Goal: Find specific page/section: Find specific page/section

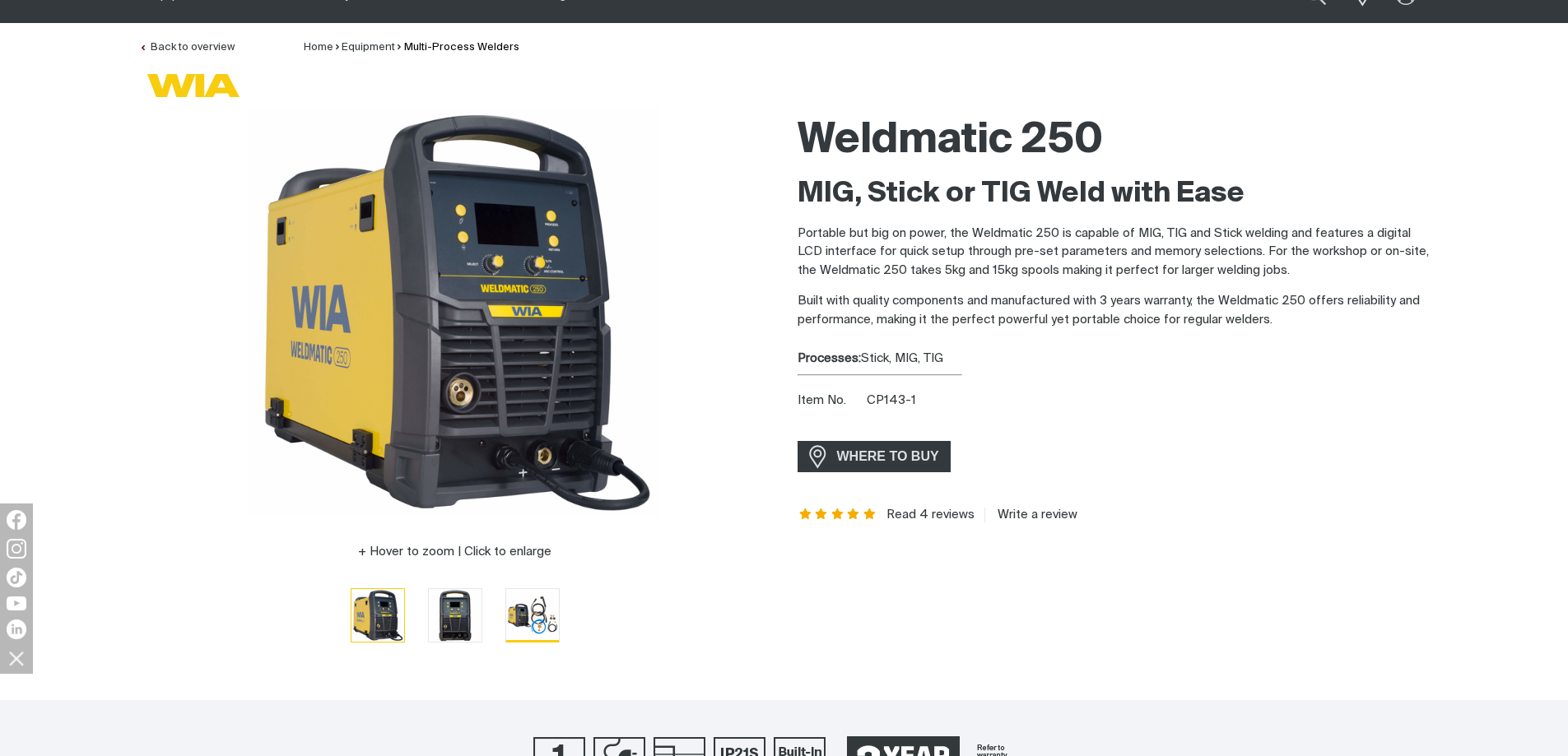
click at [542, 616] on img "Go to slide 3" at bounding box center [533, 615] width 52 height 52
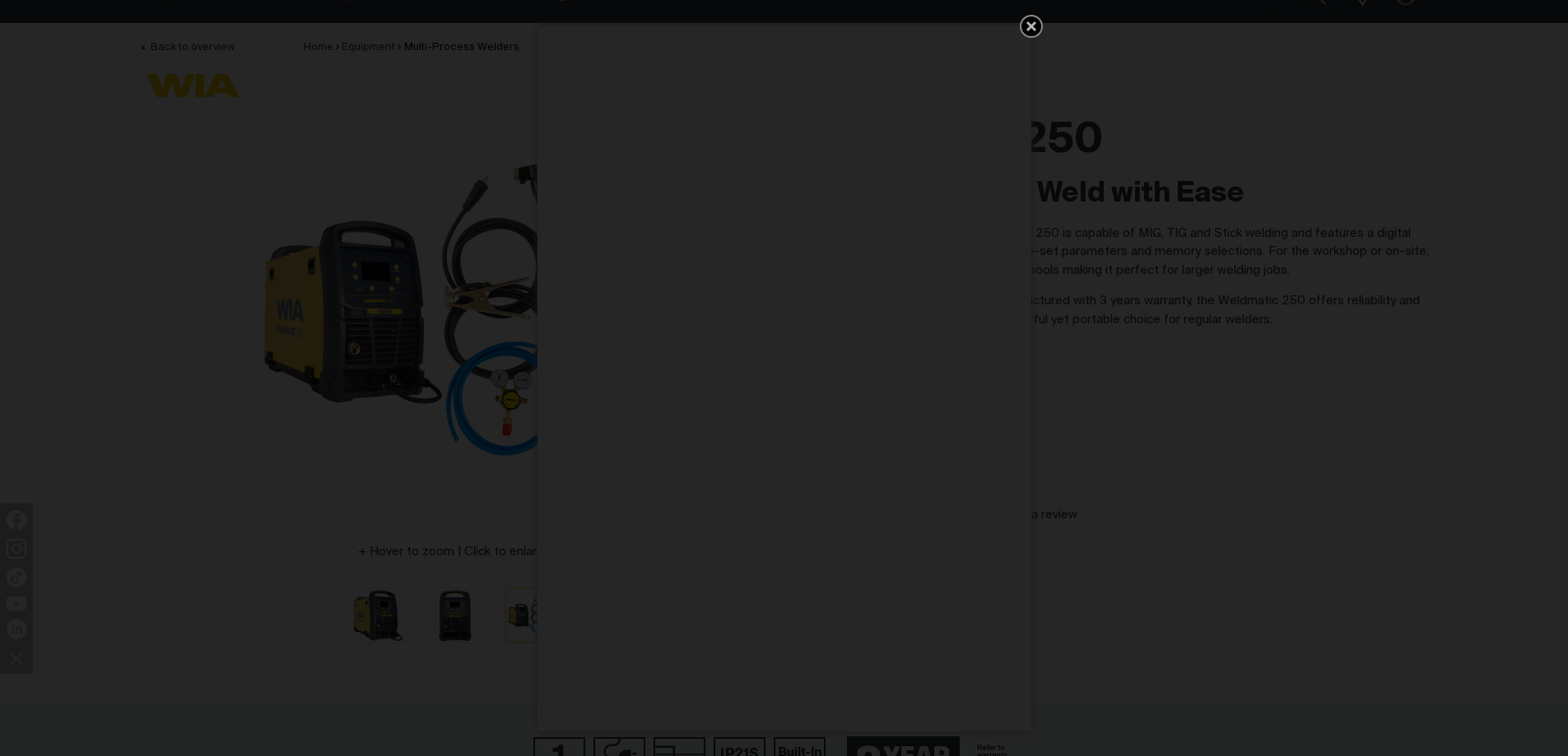
click at [1032, 20] on icon "Get 5 WIA Welding Guides Free!" at bounding box center [1031, 26] width 20 height 20
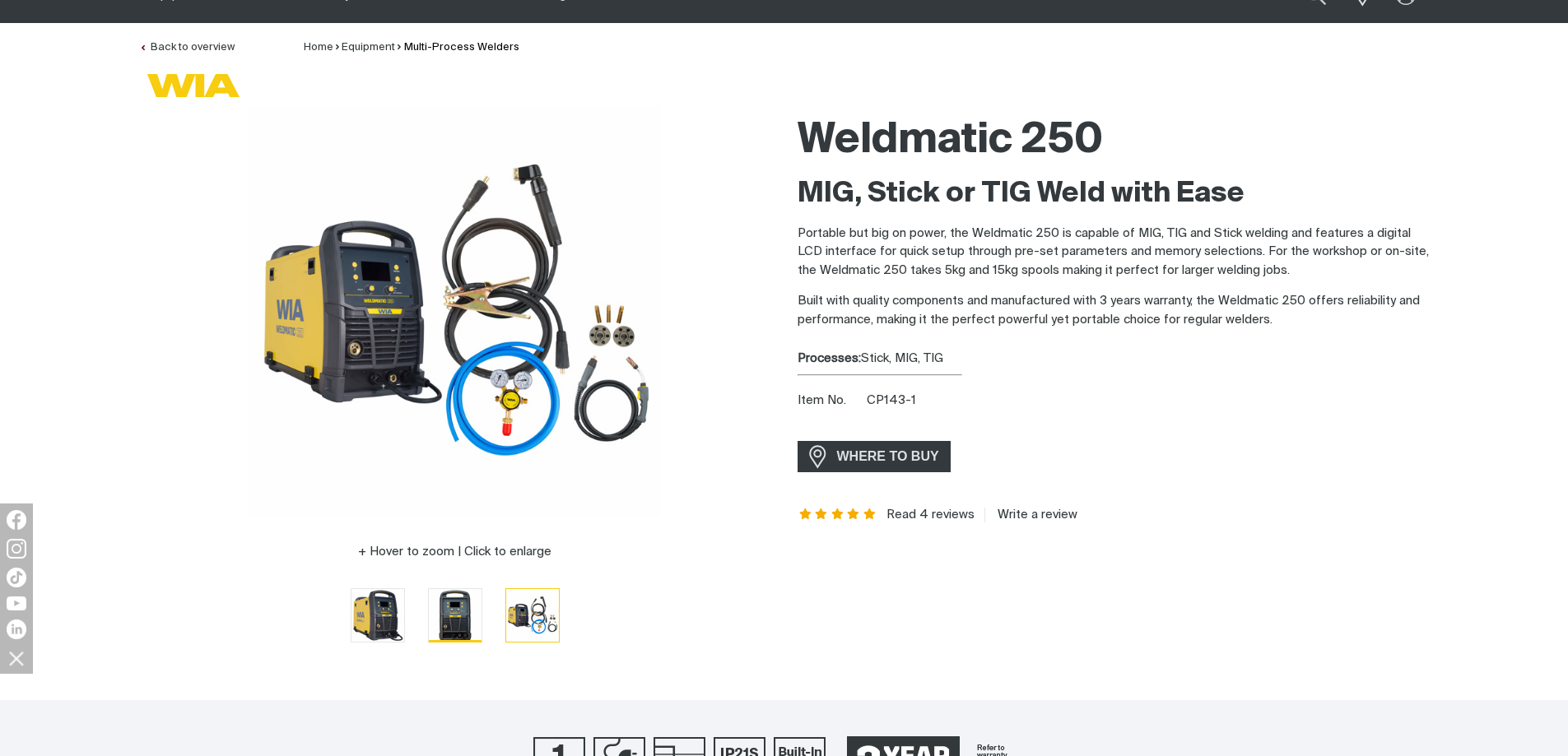
click at [456, 627] on img "Go to slide 2" at bounding box center [455, 615] width 52 height 52
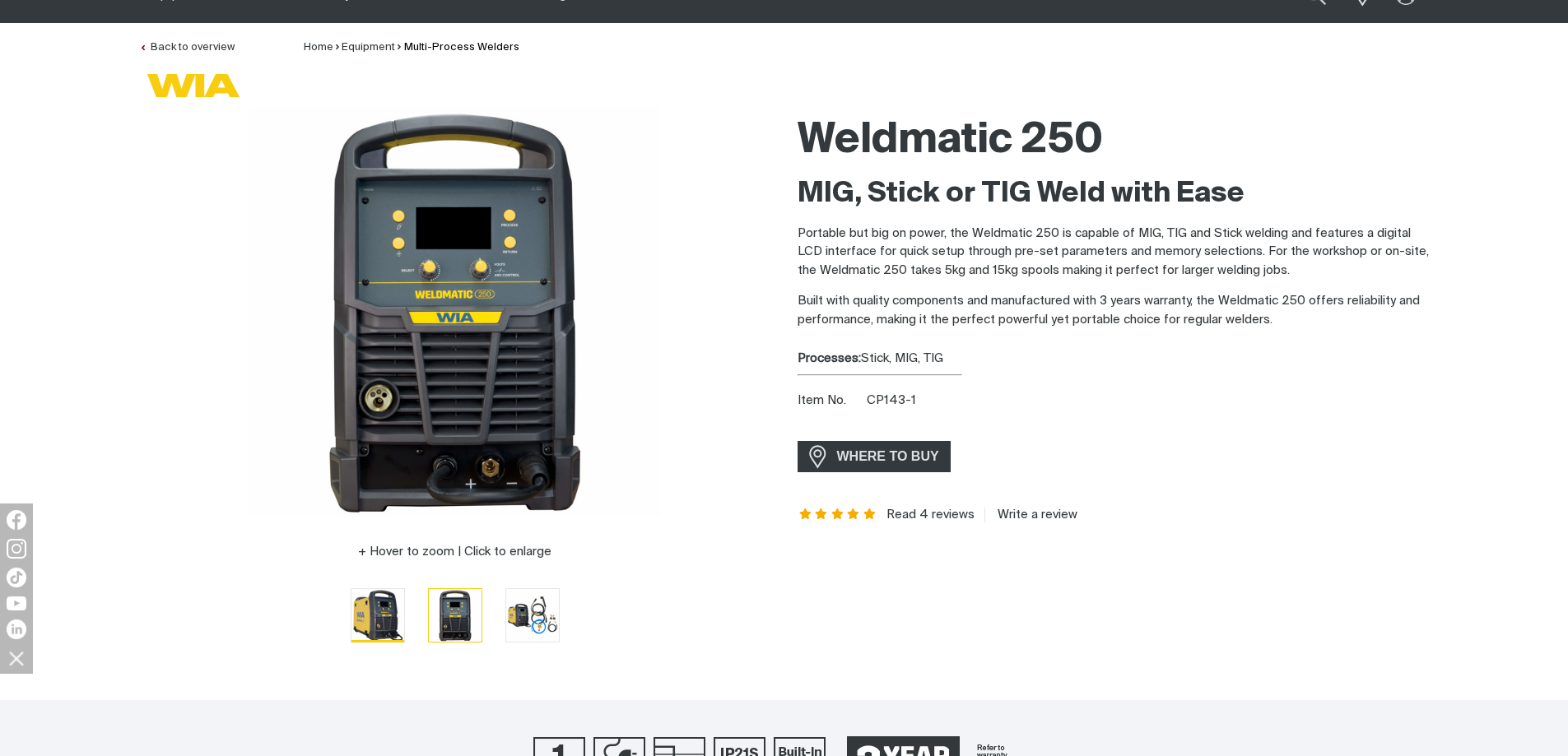
click at [390, 618] on img "Go to slide 1" at bounding box center [377, 615] width 52 height 52
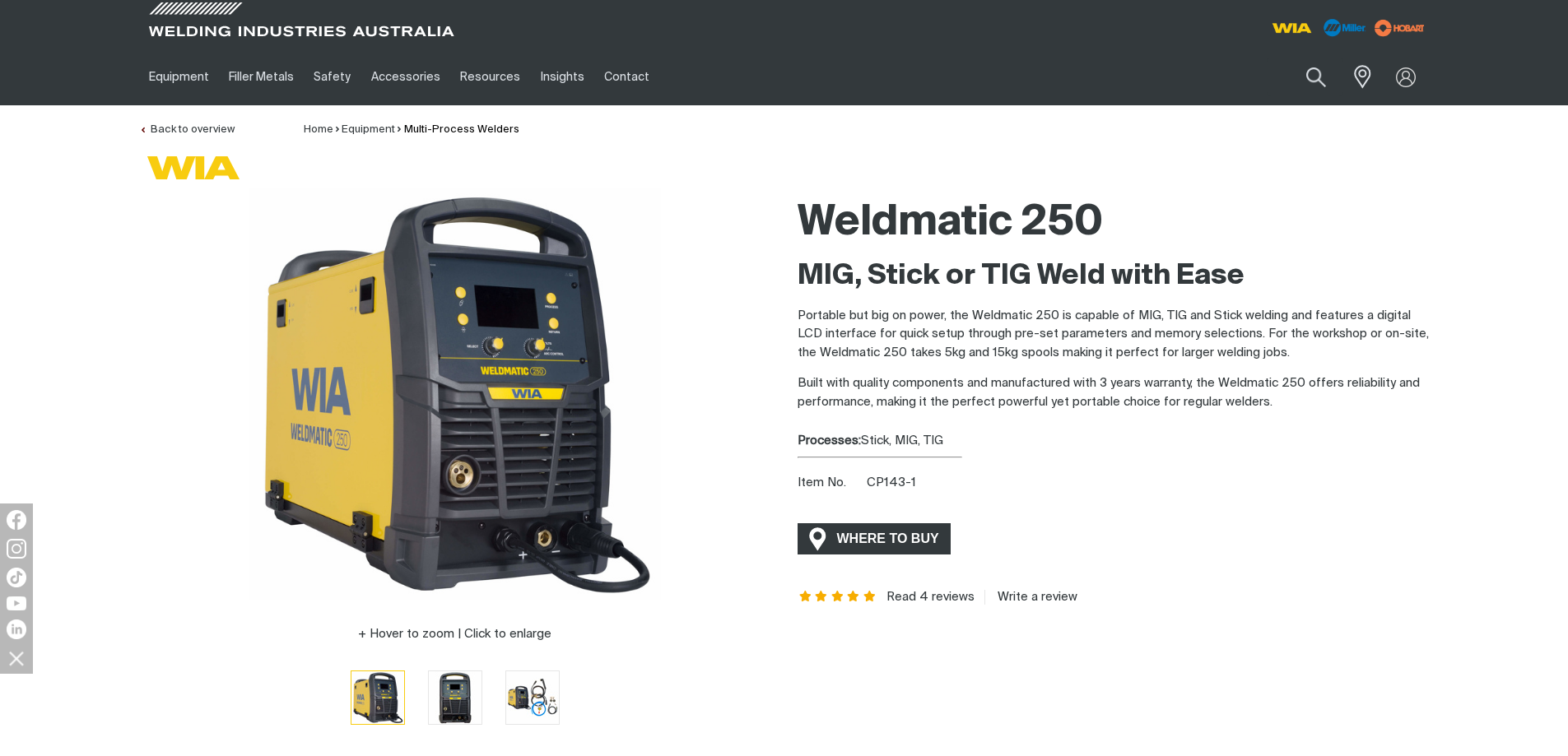
click at [887, 536] on span "WHERE TO BUY" at bounding box center [888, 539] width 124 height 26
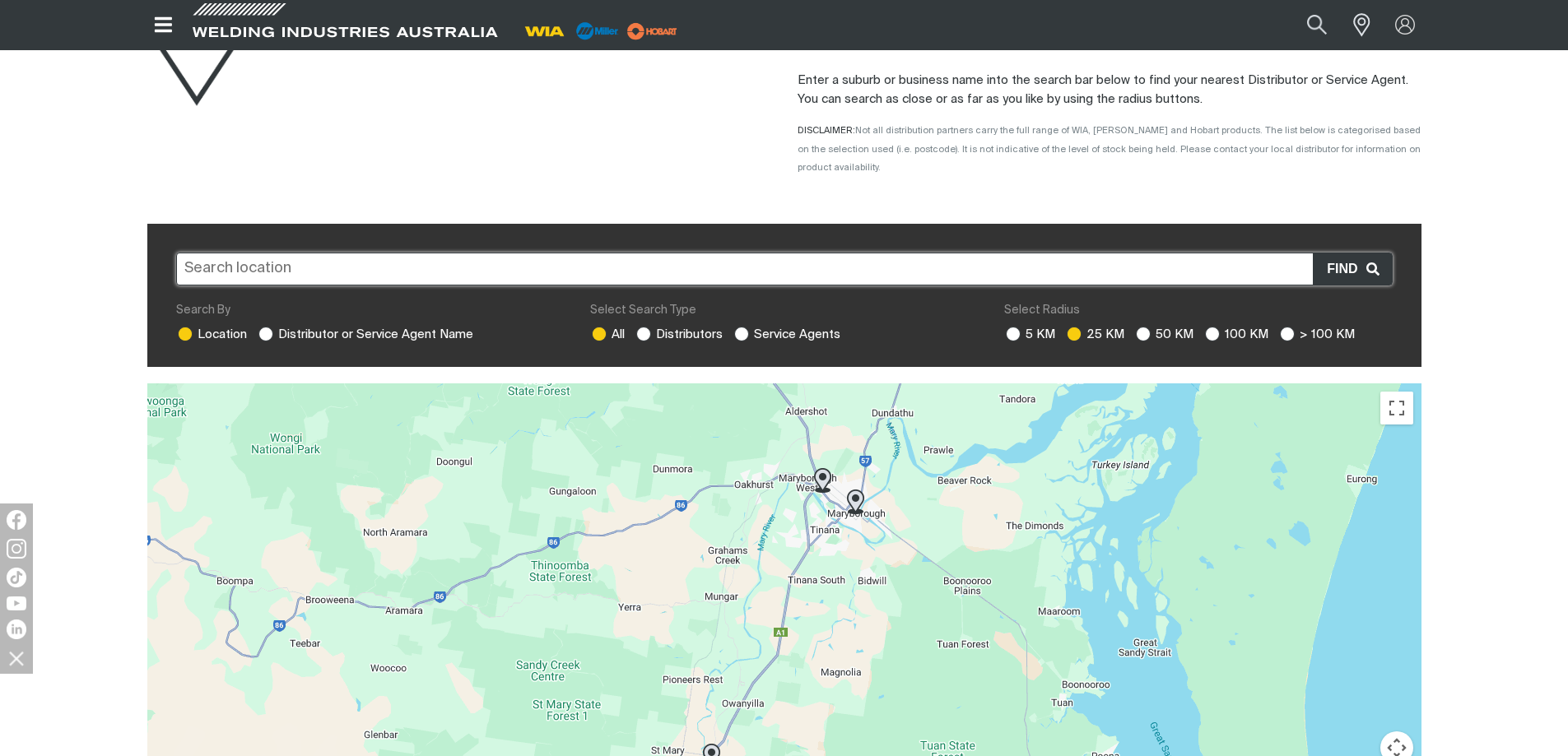
scroll to position [162, 0]
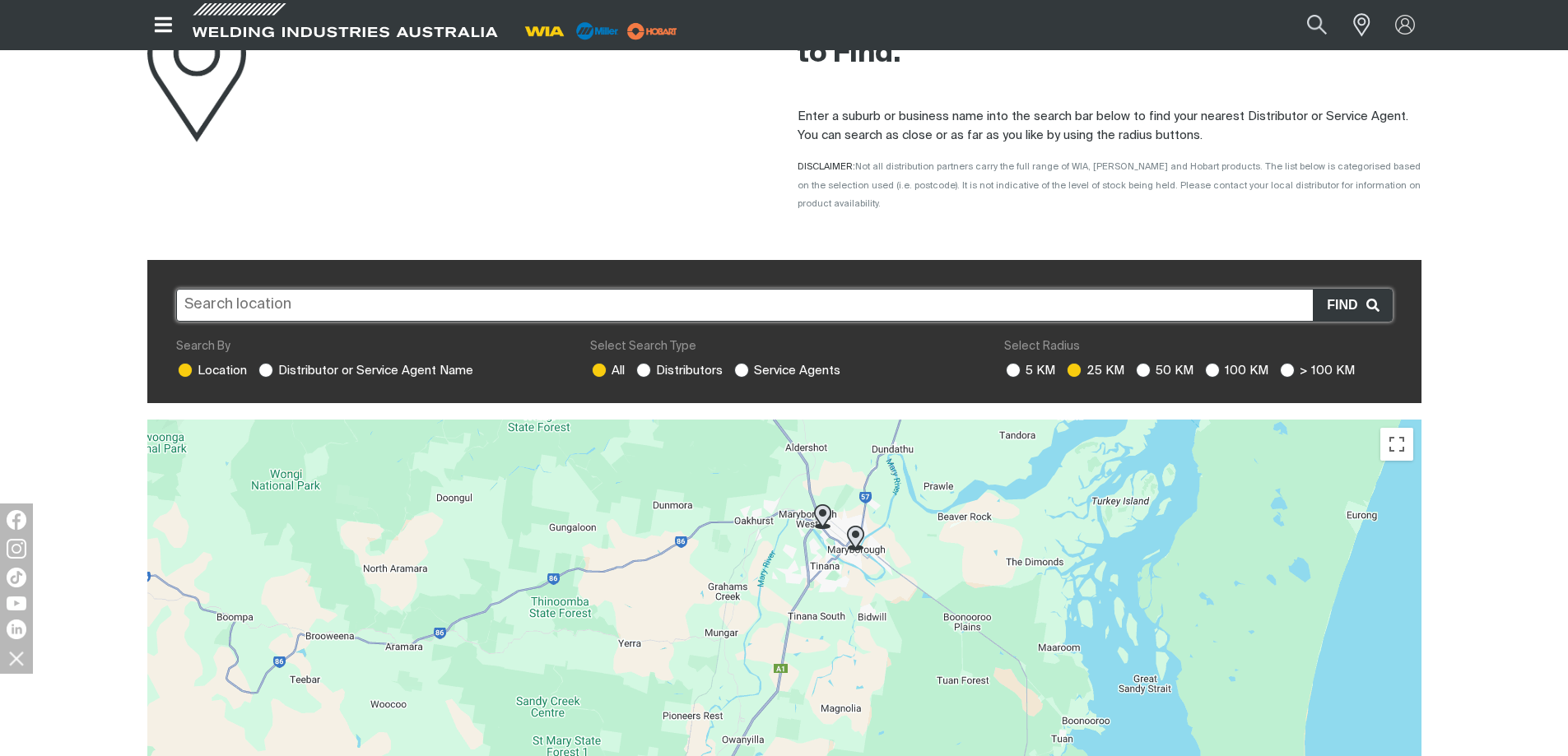
click at [214, 289] on input "text" at bounding box center [784, 305] width 1216 height 33
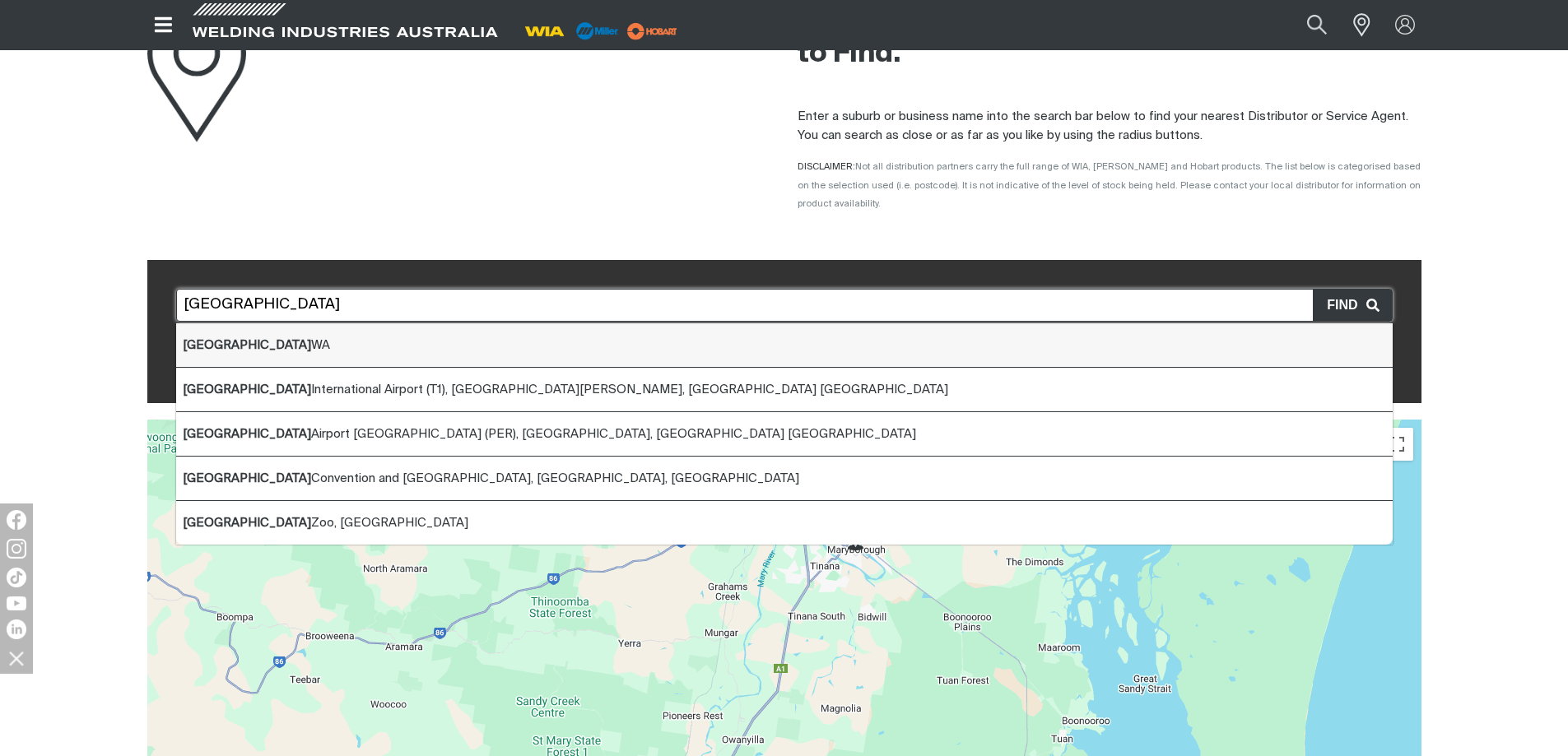
click at [237, 323] on li "Perth [GEOGRAPHIC_DATA]" at bounding box center [784, 344] width 1216 height 44
type input "Perth [GEOGRAPHIC_DATA]"
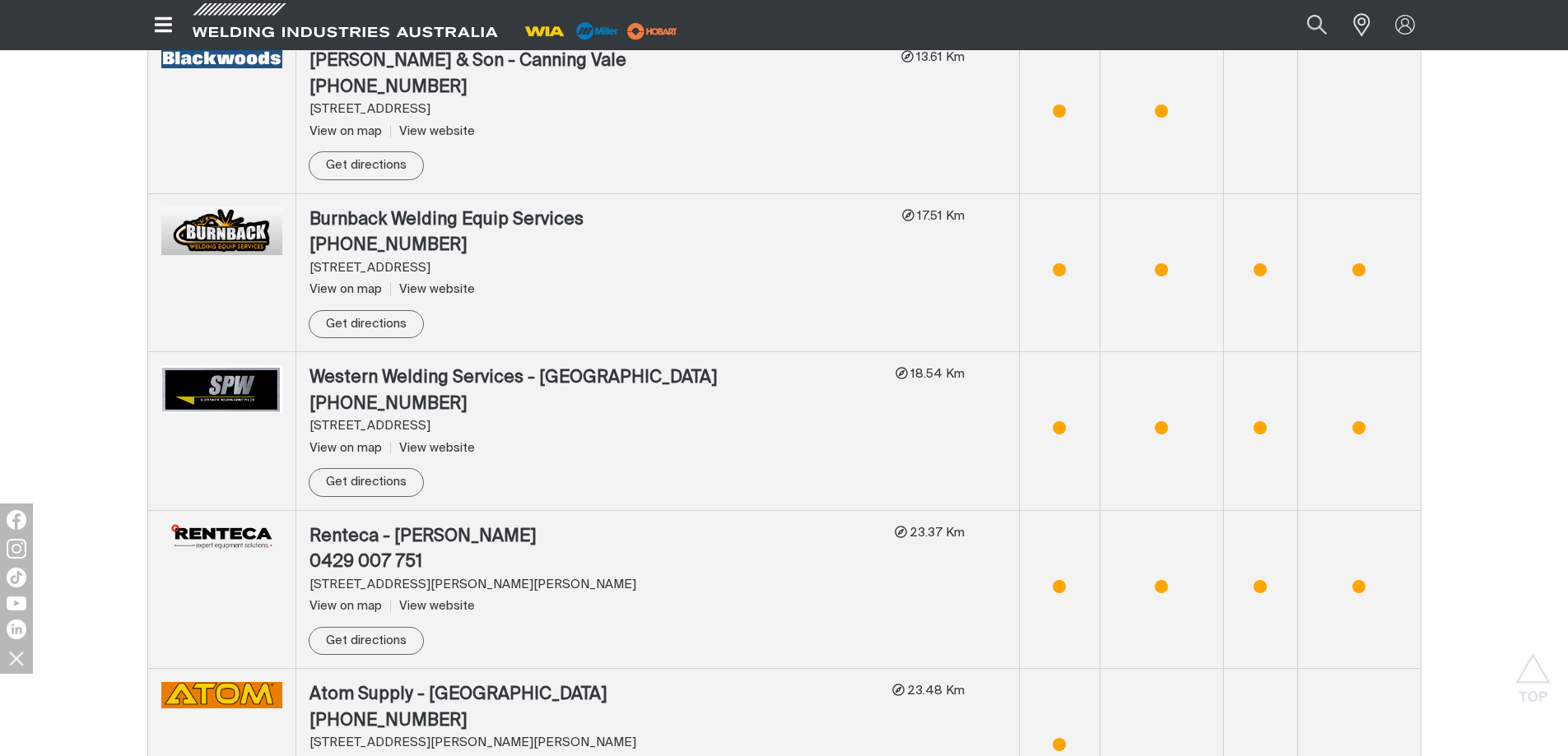
scroll to position [2054, 0]
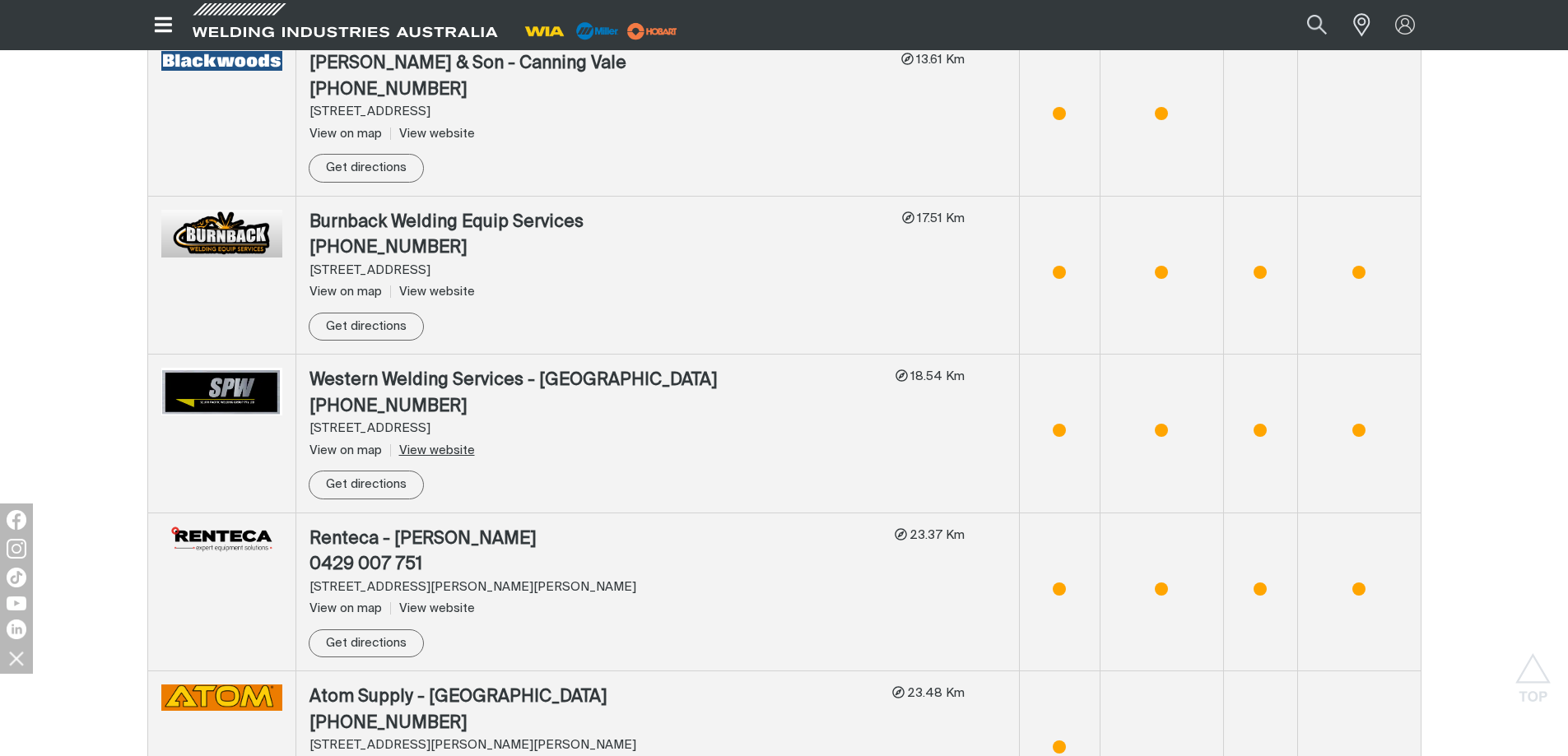
click at [423, 444] on link "View website" at bounding box center [432, 450] width 85 height 12
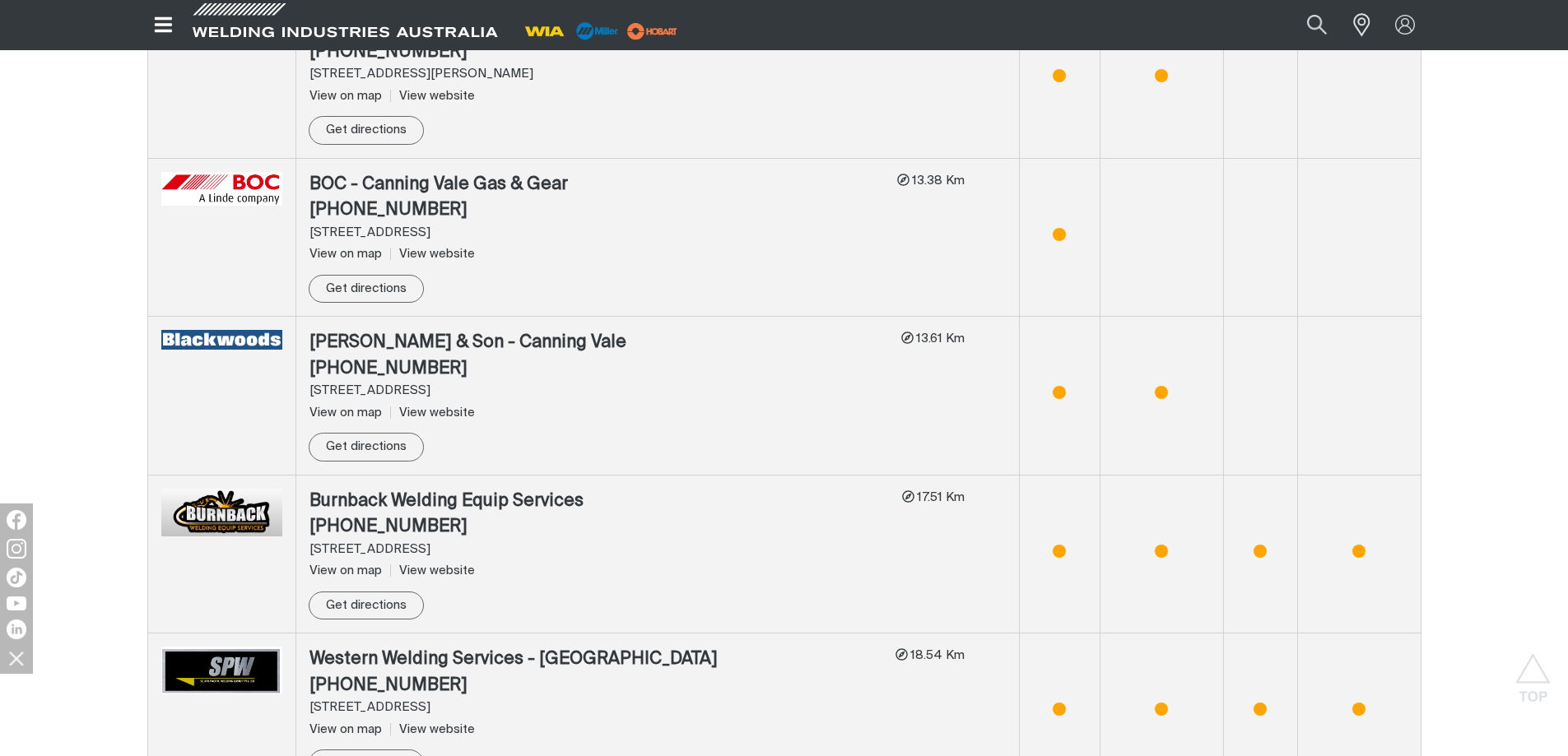
scroll to position [1725, 0]
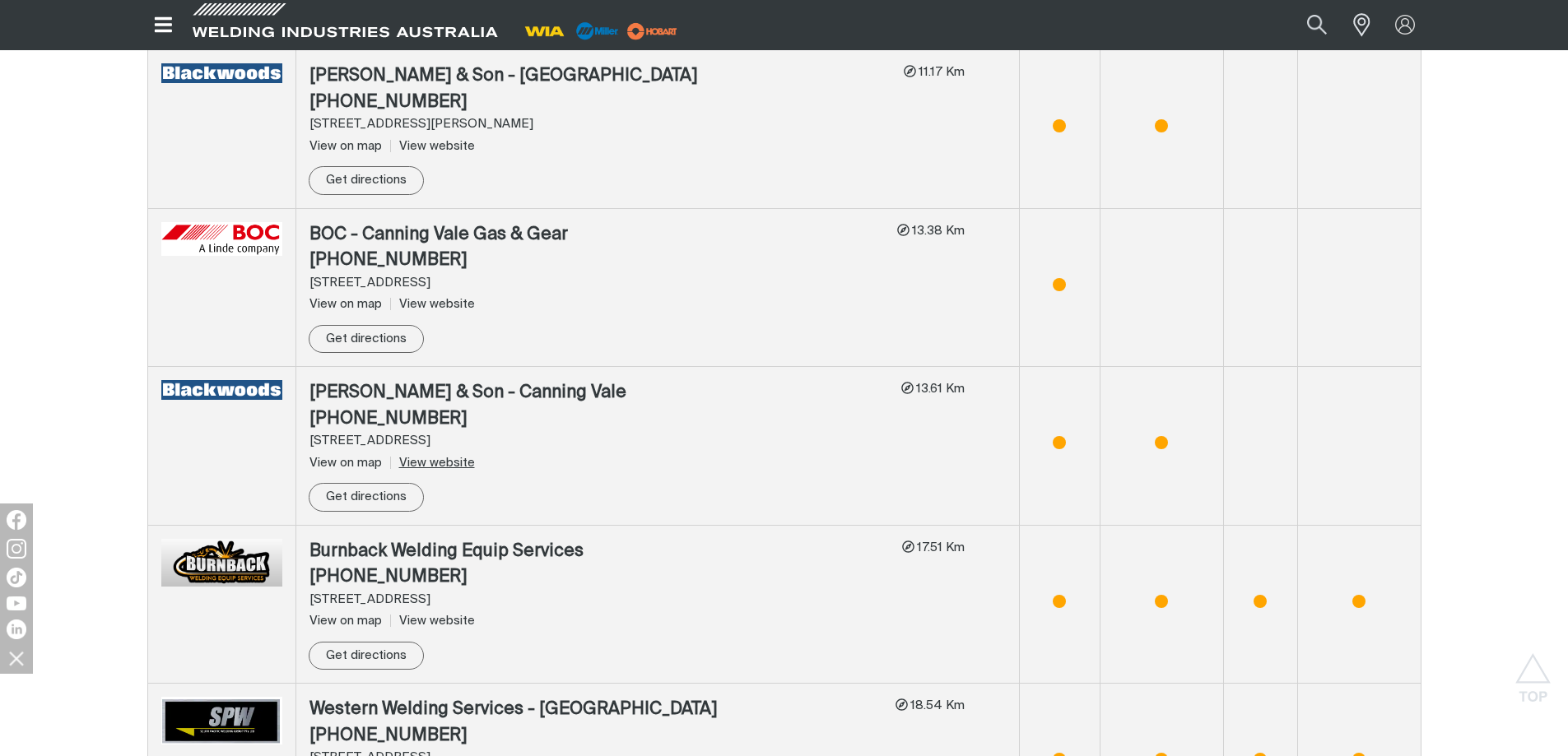
click at [451, 457] on link "View website" at bounding box center [432, 462] width 85 height 12
click at [447, 615] on link "View website" at bounding box center [432, 620] width 85 height 12
click at [437, 298] on link "View website" at bounding box center [432, 303] width 85 height 12
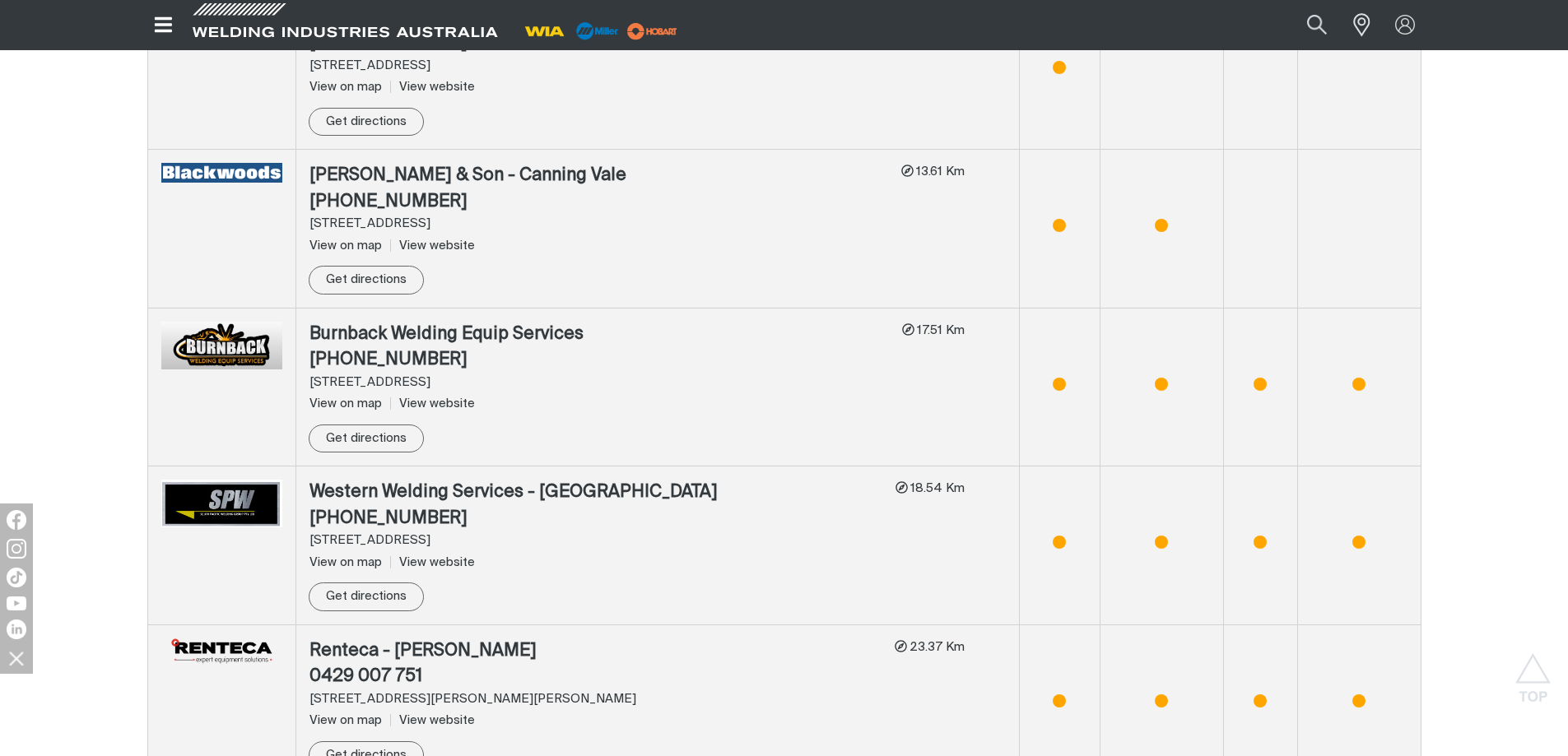
scroll to position [1971, 0]
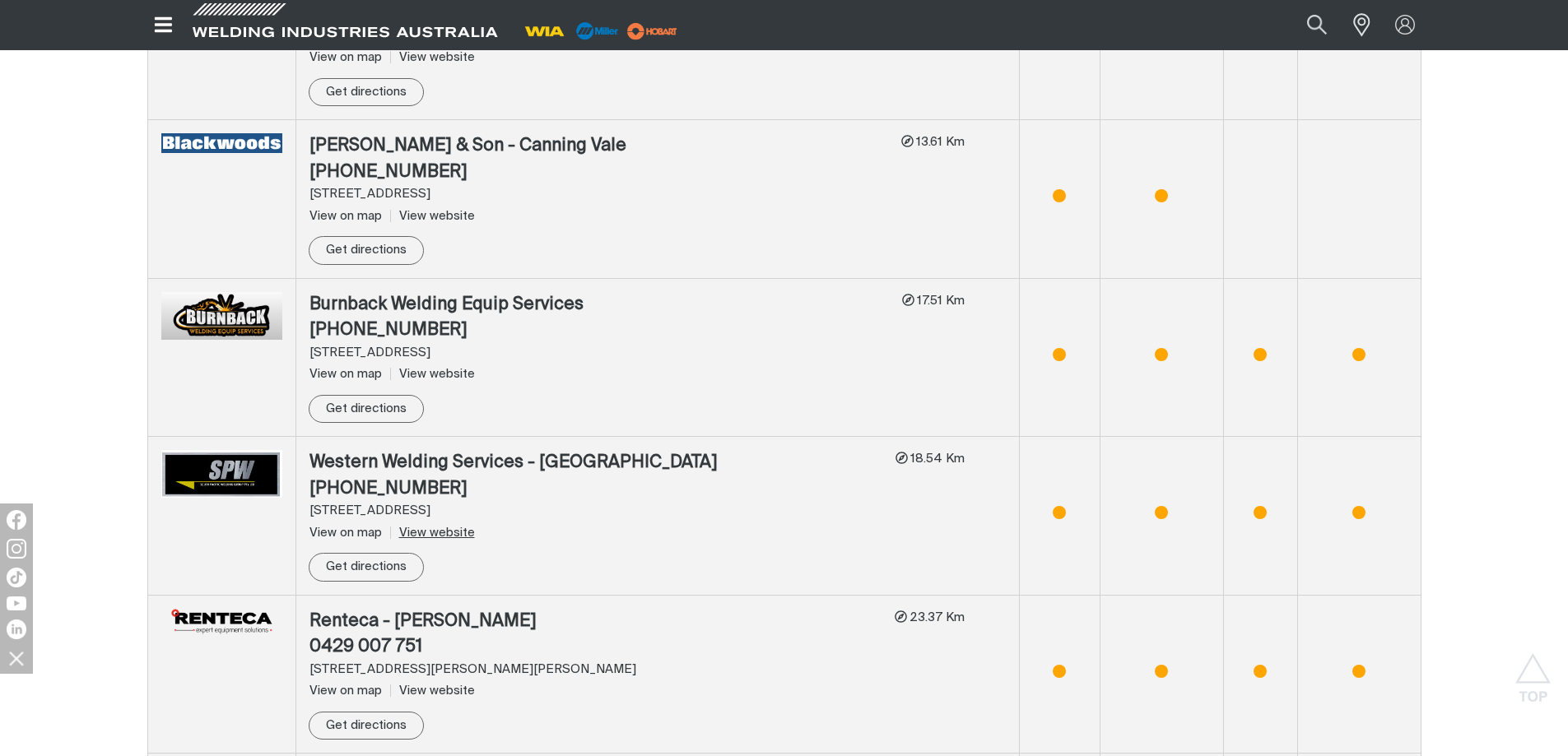
click at [448, 527] on link "View website" at bounding box center [432, 532] width 85 height 12
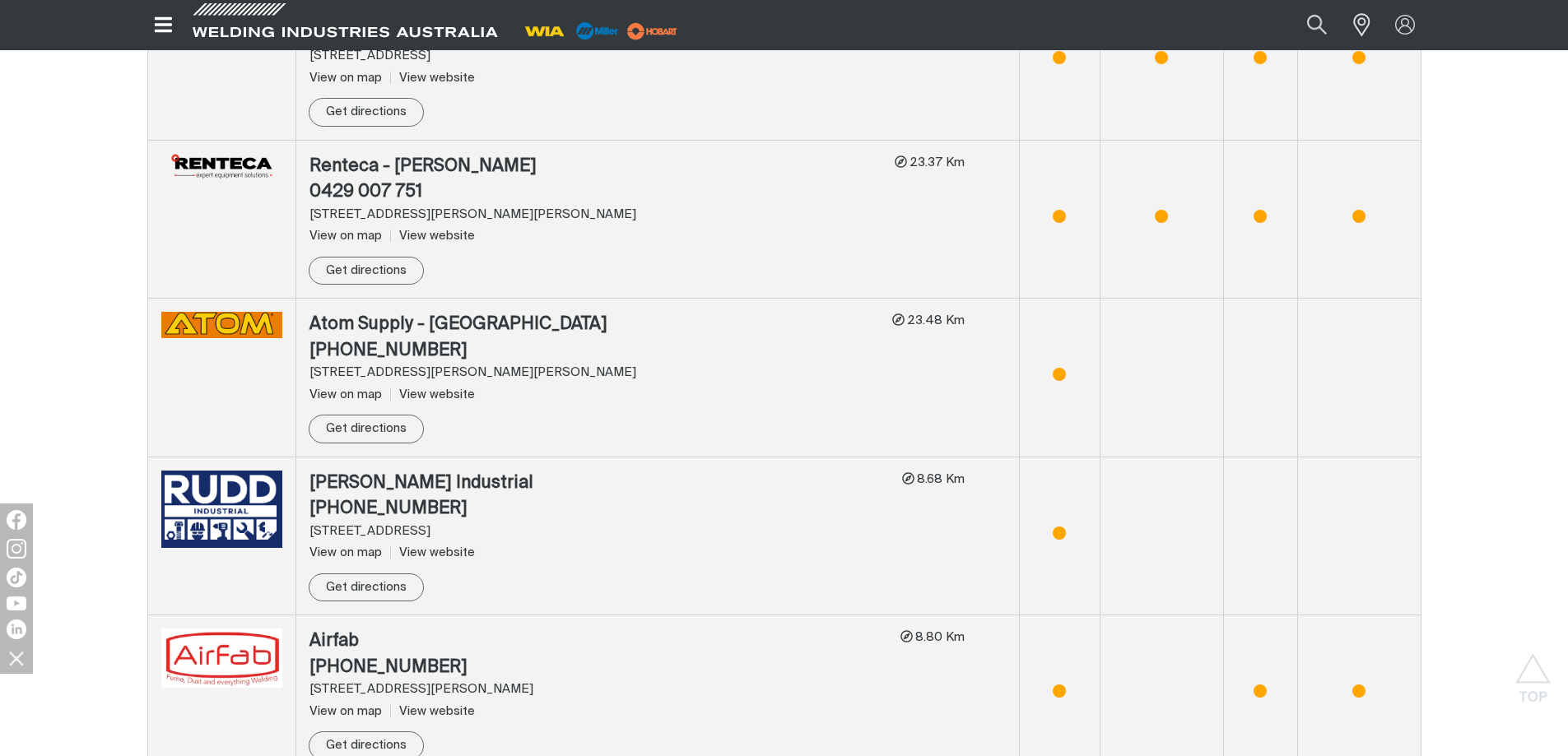
scroll to position [2465, 0]
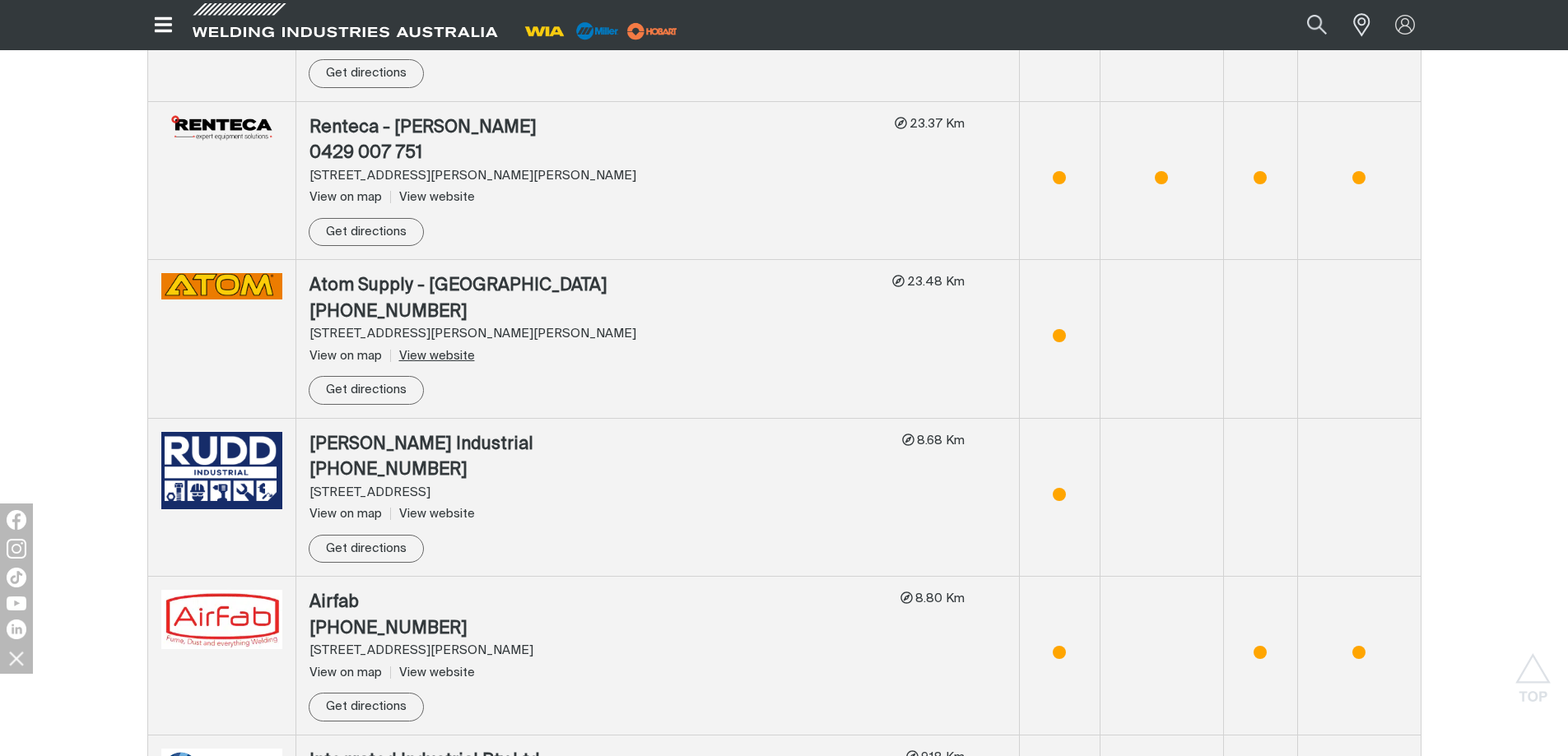
click at [439, 350] on link "View website" at bounding box center [432, 356] width 85 height 12
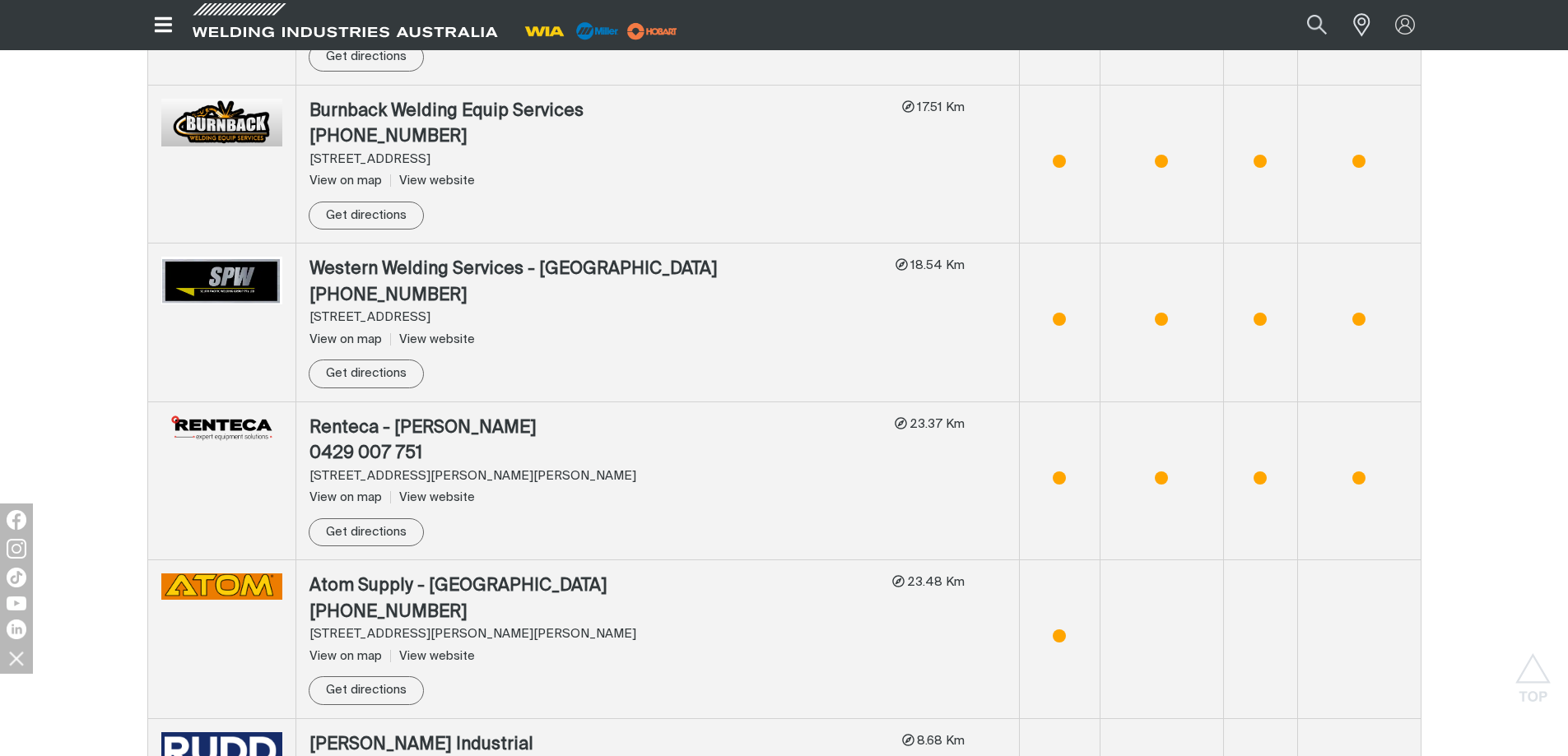
scroll to position [2136, 0]
